Goal: Information Seeking & Learning: Learn about a topic

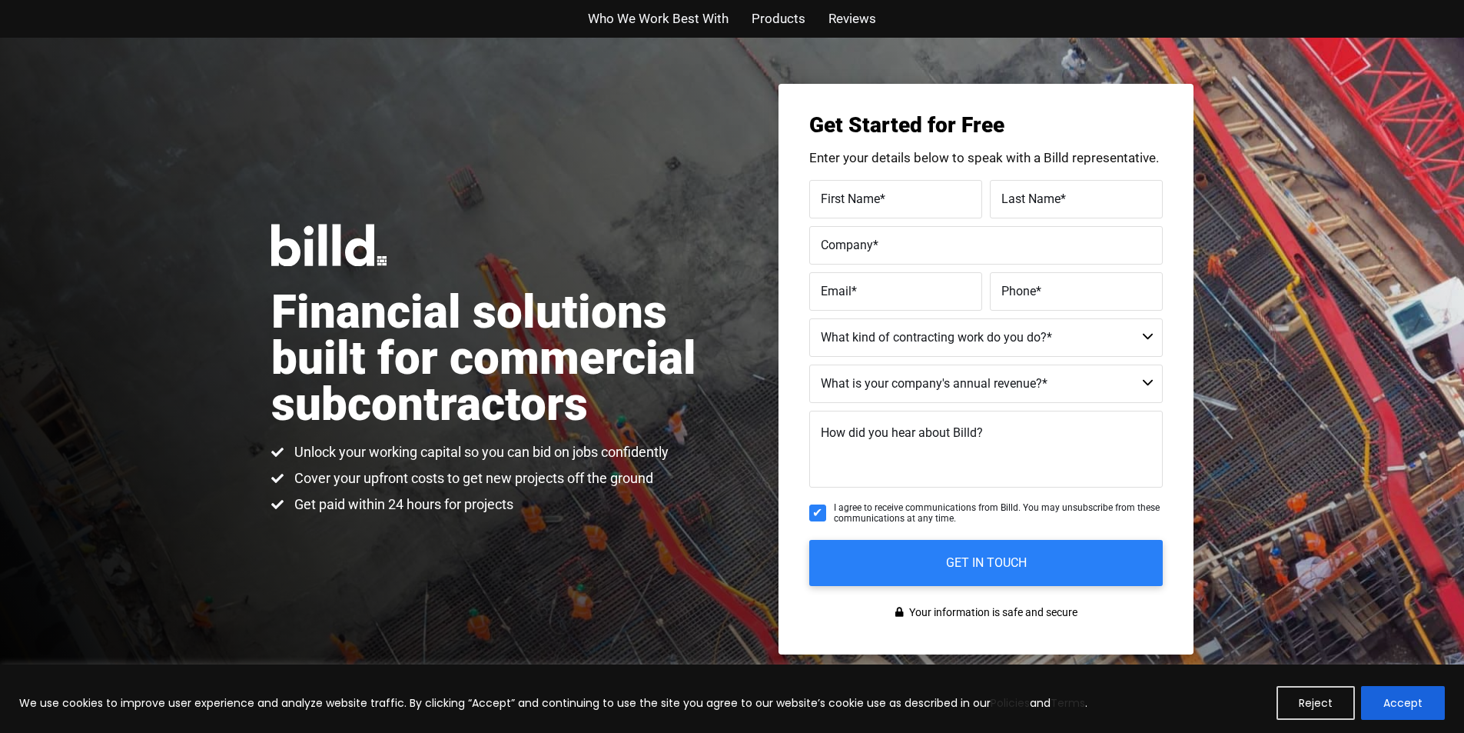
click at [1378, 691] on button "Accept" at bounding box center [1403, 703] width 84 height 34
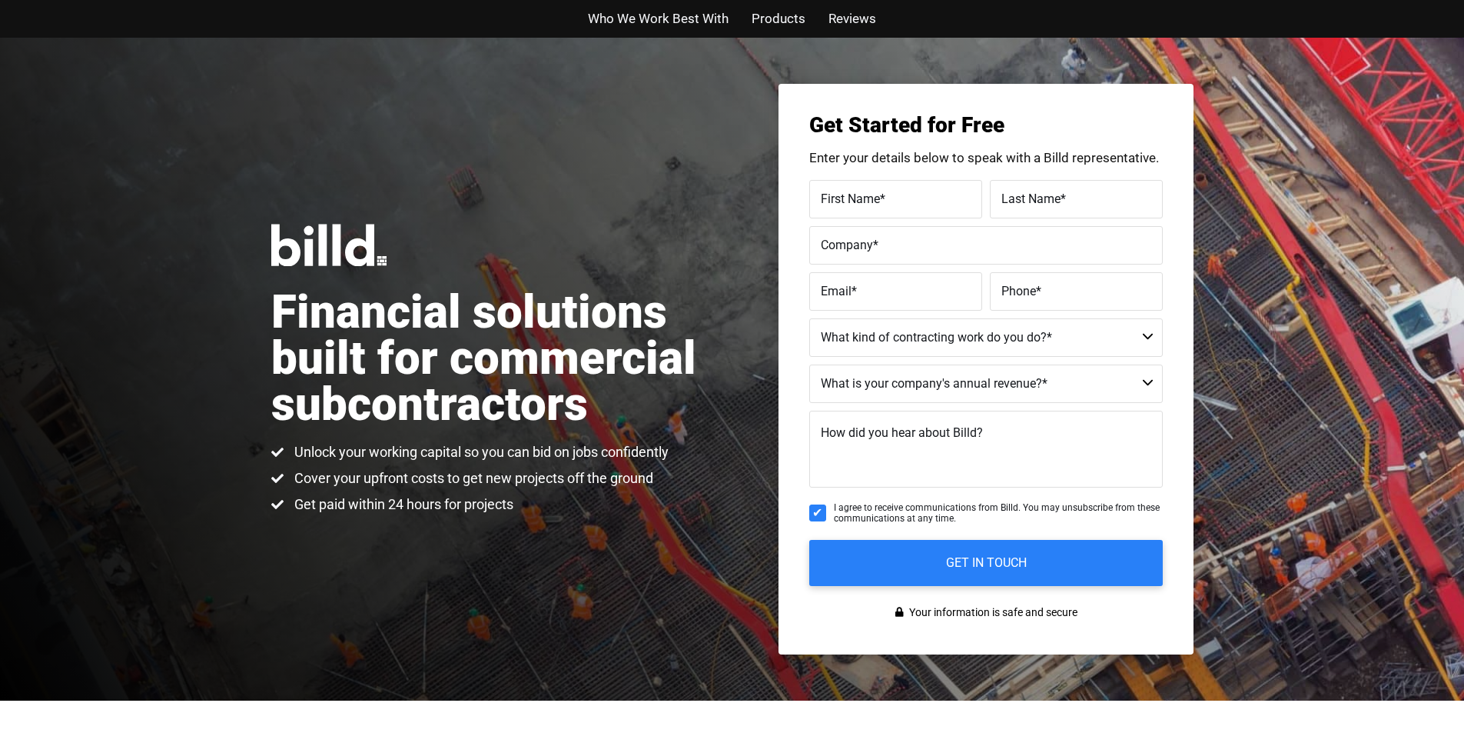
click at [607, 12] on span "Who We Work Best With" at bounding box center [658, 19] width 141 height 22
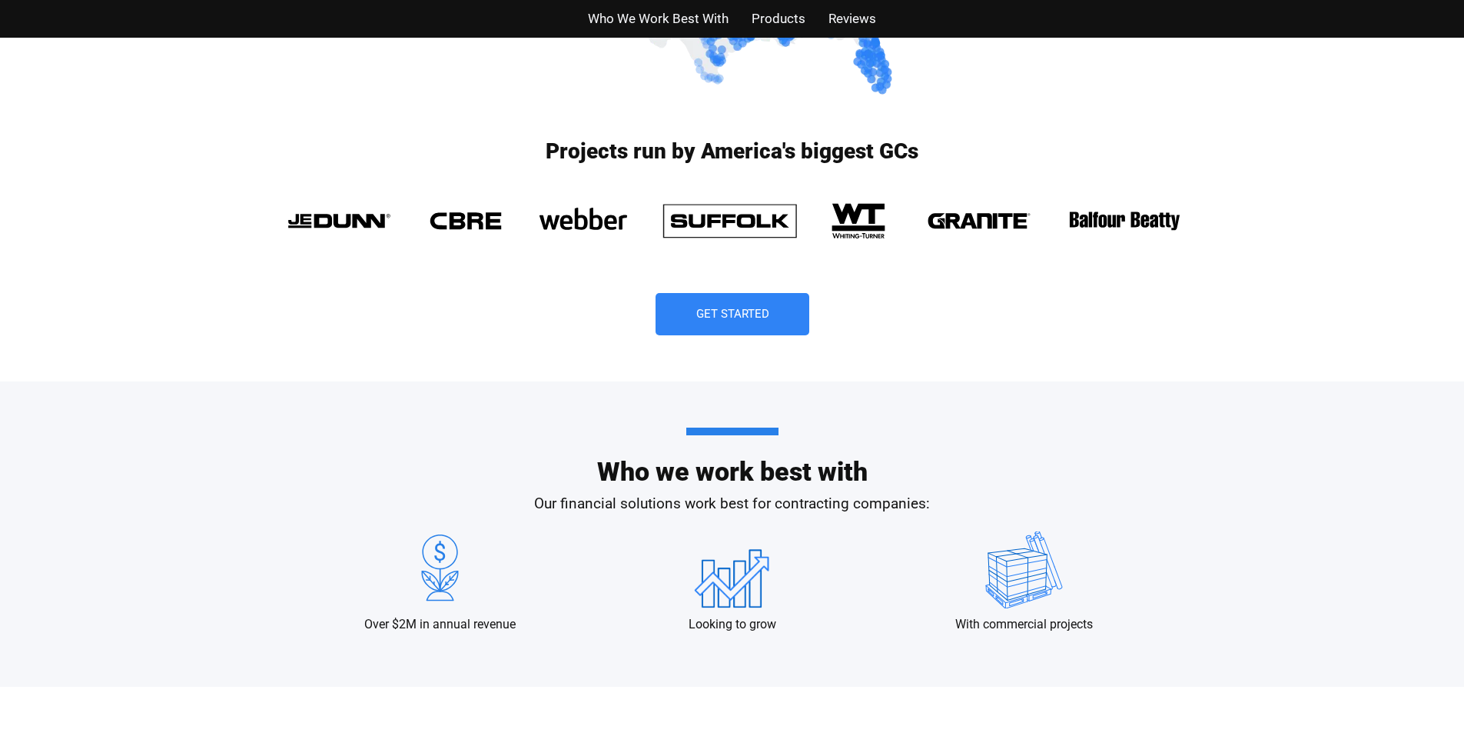
scroll to position [1298, 0]
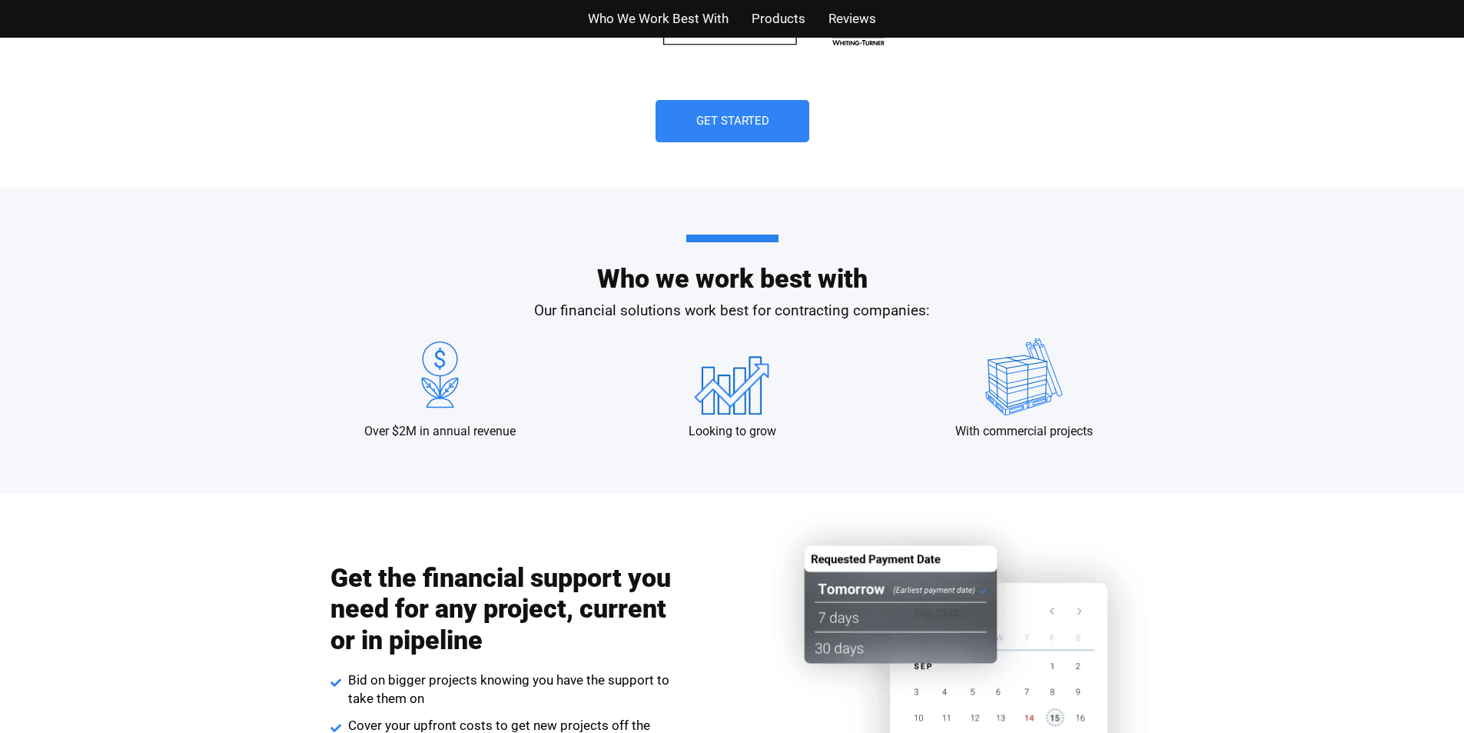
click at [763, 11] on span "Products" at bounding box center [779, 19] width 54 height 22
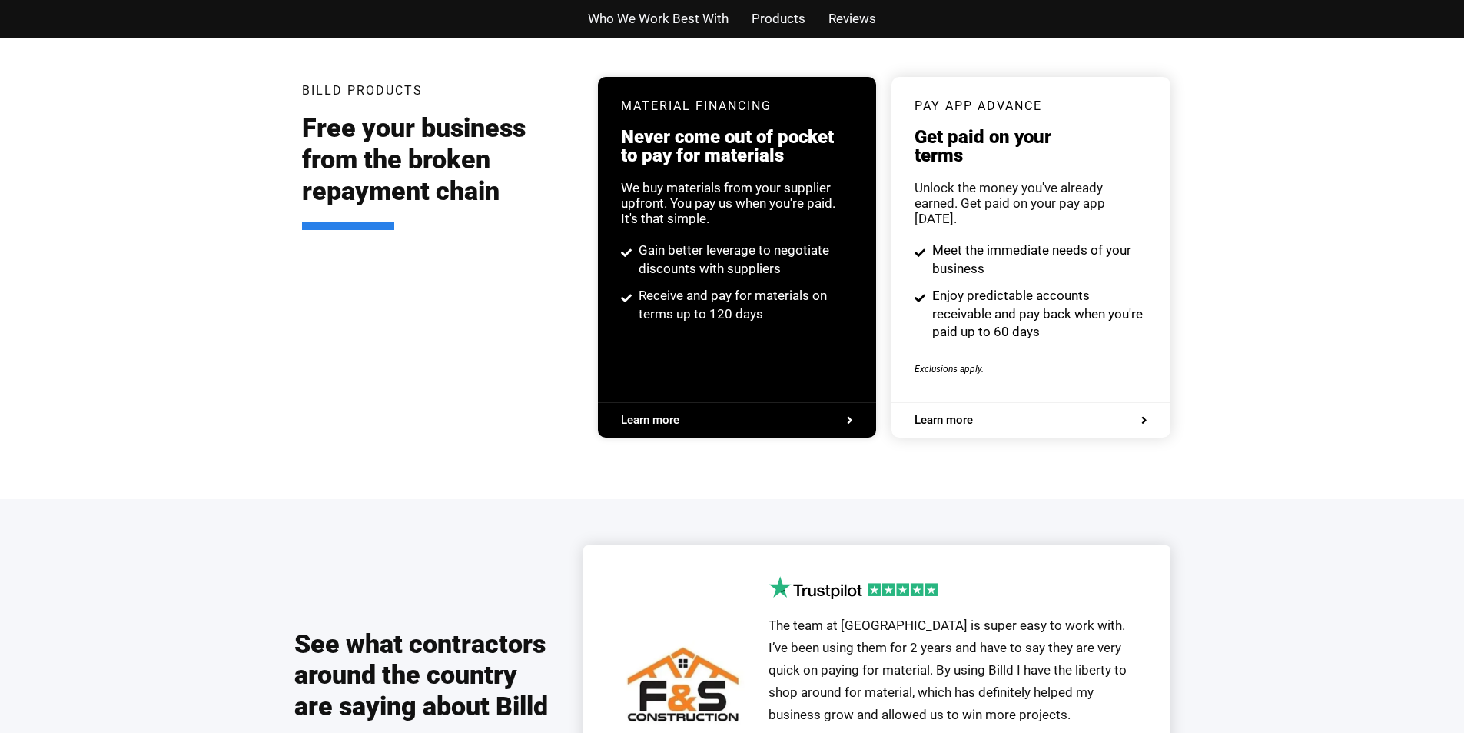
scroll to position [3111, 0]
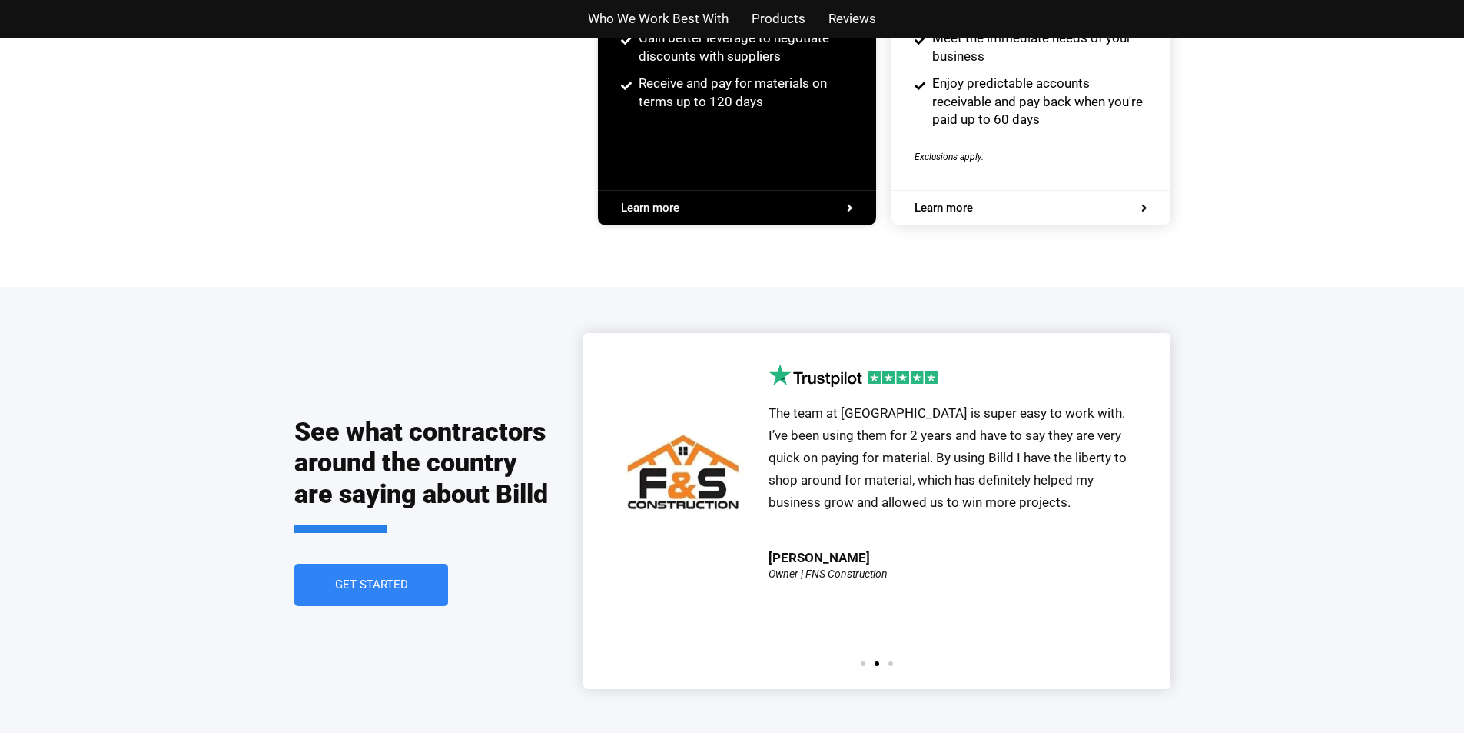
click at [608, 12] on span "Who We Work Best With" at bounding box center [658, 19] width 141 height 22
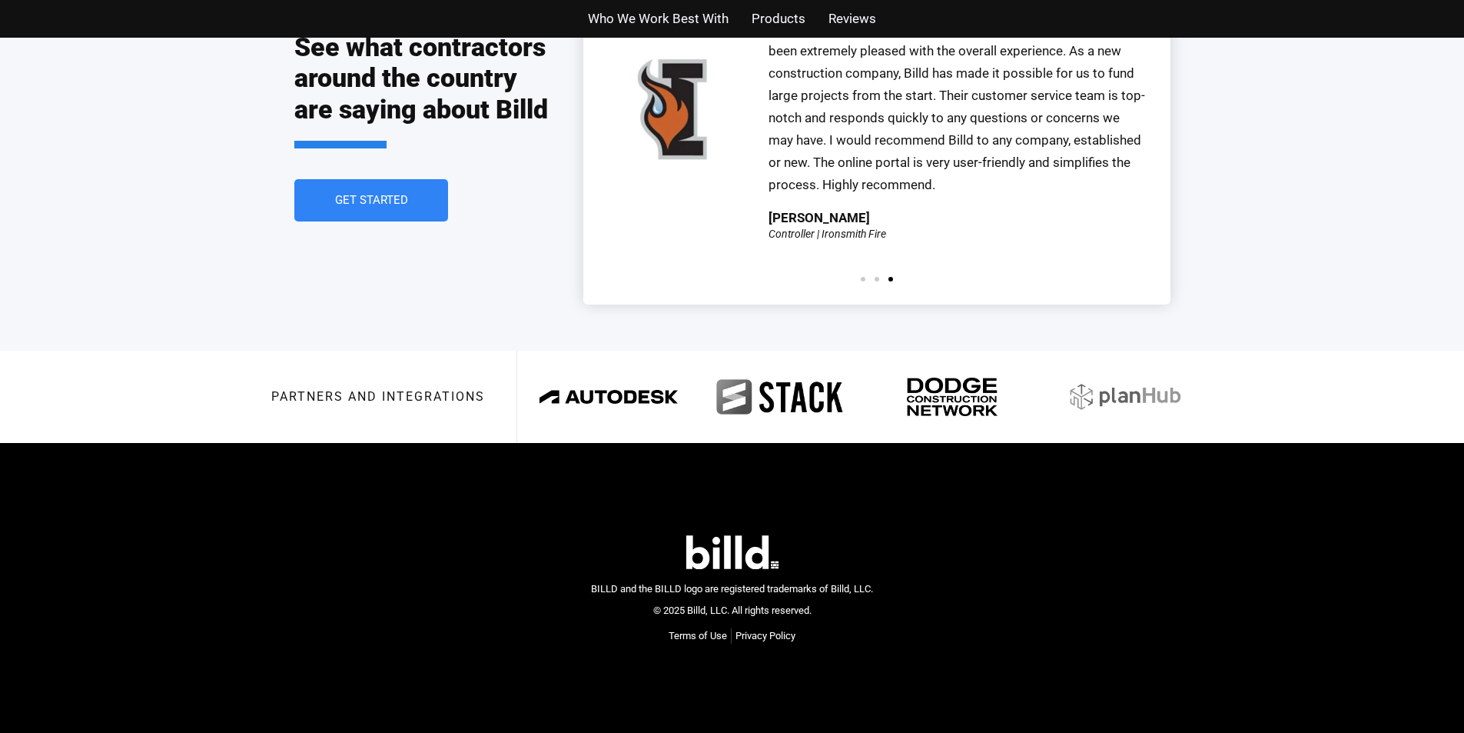
scroll to position [3496, 0]
